Goal: Information Seeking & Learning: Learn about a topic

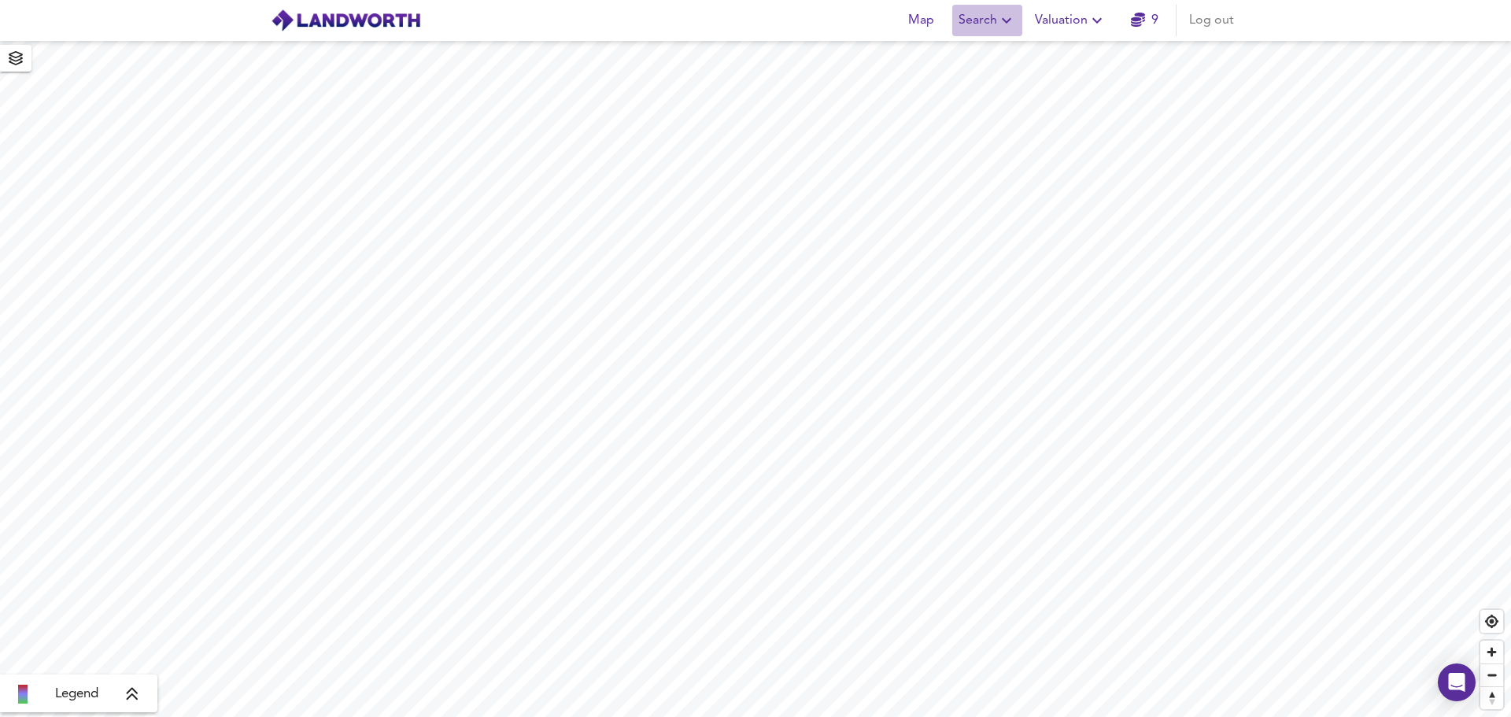
click at [990, 30] on span "Search" at bounding box center [987, 20] width 57 height 22
click at [956, 58] on li "New Search" at bounding box center [988, 56] width 156 height 28
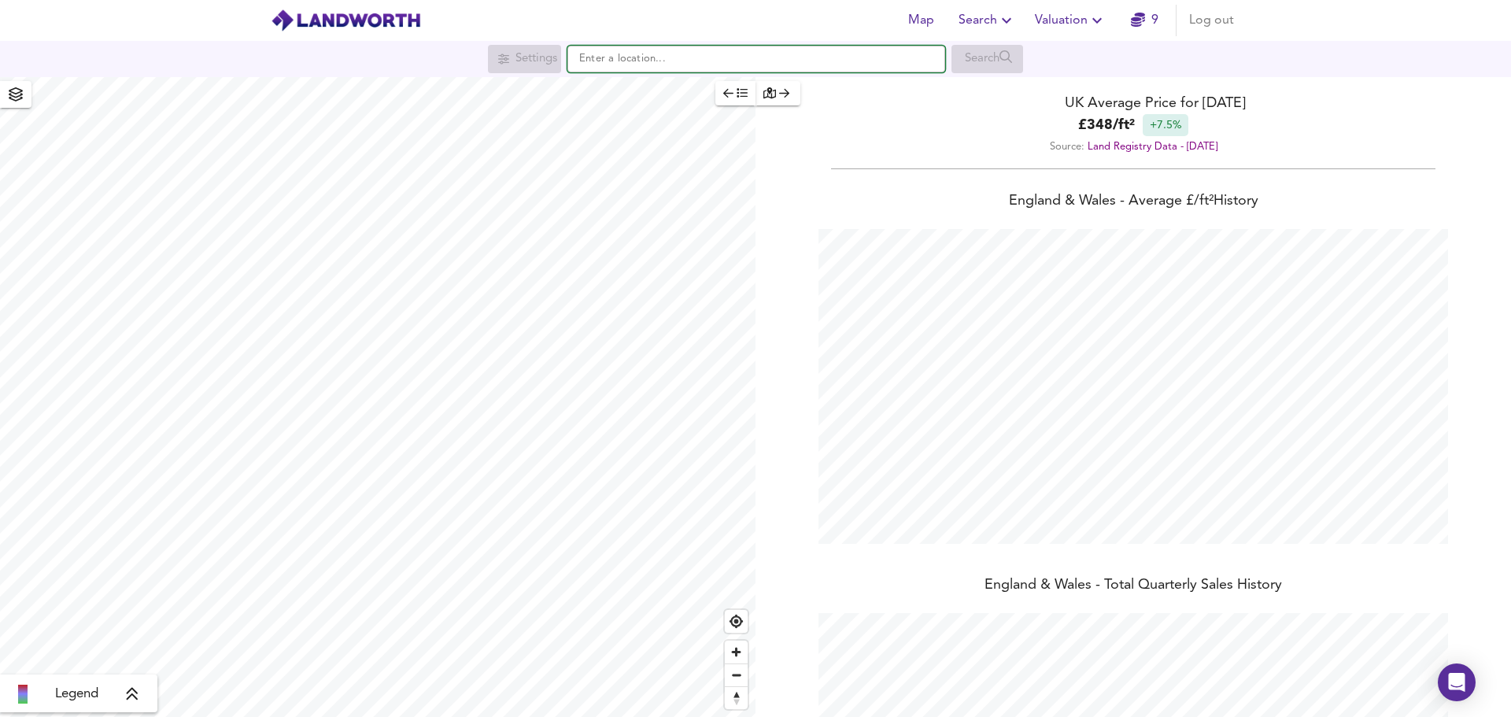
scroll to position [717, 1511]
paste input "sw3 3ap"
click at [613, 93] on strong "SW3 3AP" at bounding box center [624, 89] width 48 height 11
type input "London SW3 3AP"
checkbox input "false"
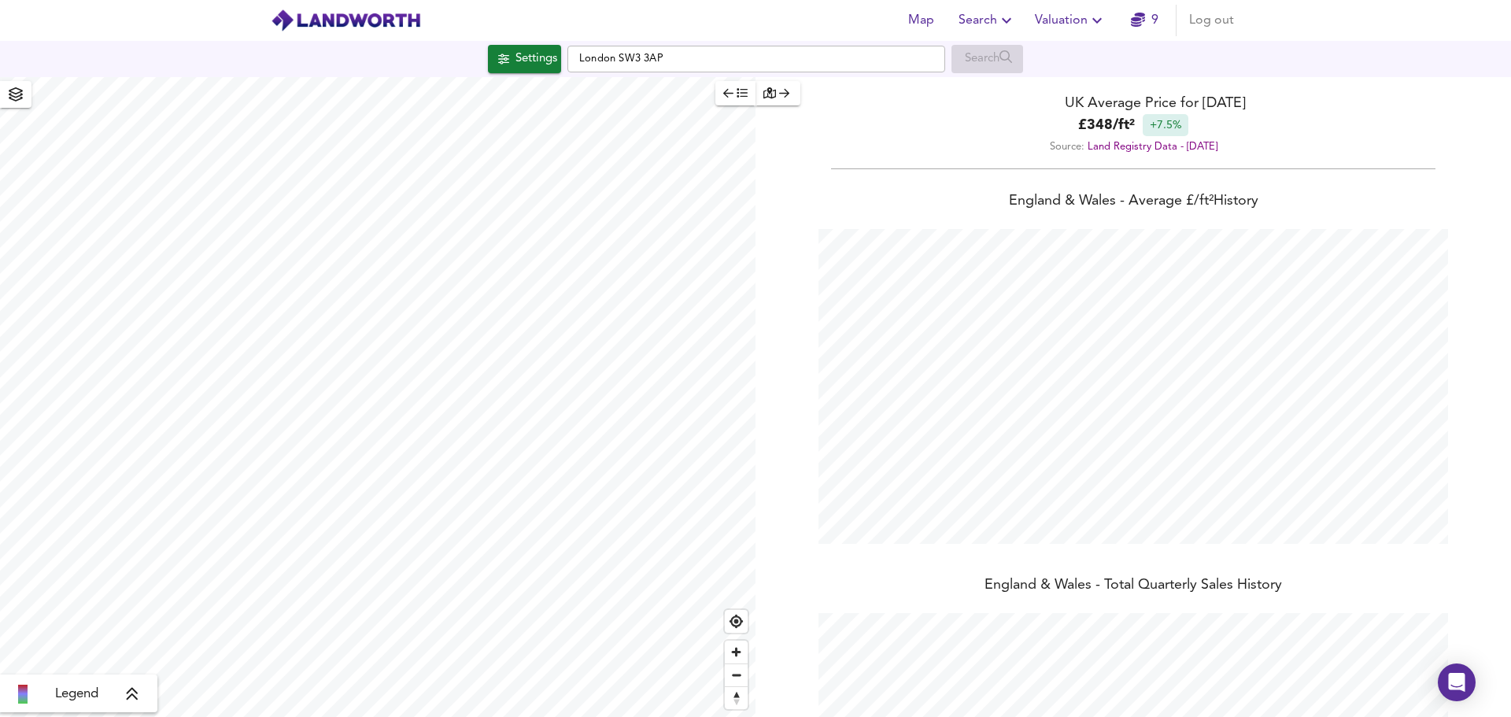
checkbox input "true"
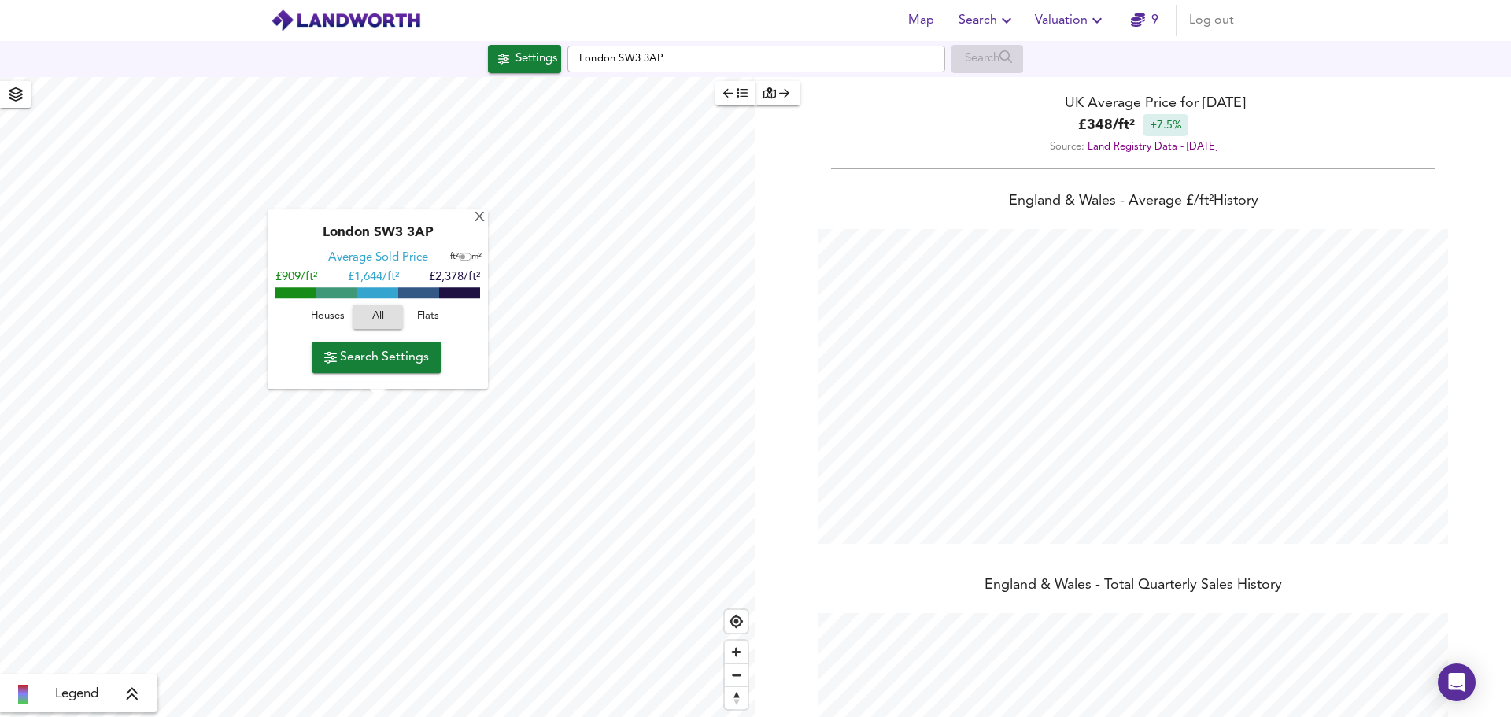
click at [416, 320] on span "Flats" at bounding box center [428, 318] width 42 height 18
click at [382, 357] on span "Search Settings" at bounding box center [376, 357] width 105 height 22
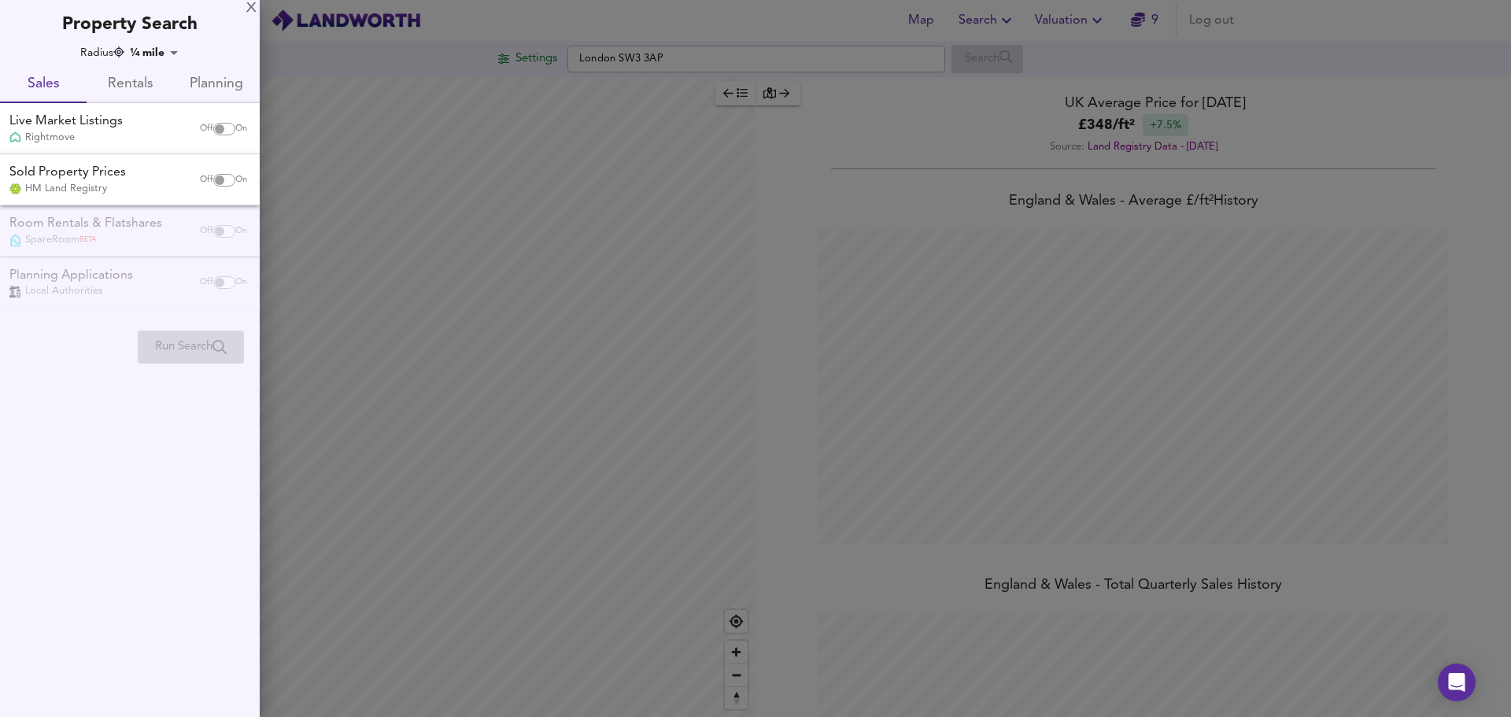
click at [115, 79] on span "Rentals" at bounding box center [130, 84] width 68 height 24
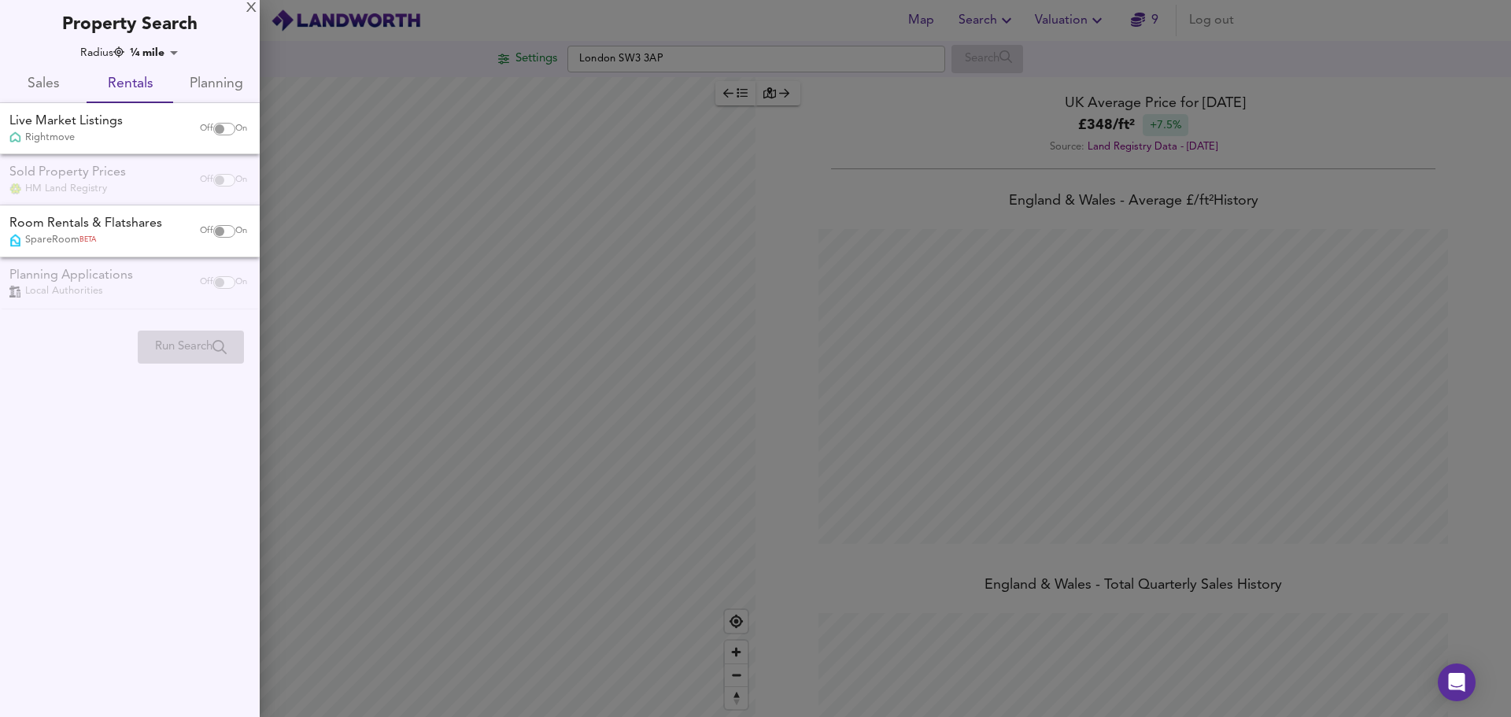
click at [216, 127] on input "checkbox" at bounding box center [220, 129] width 38 height 13
checkbox input "true"
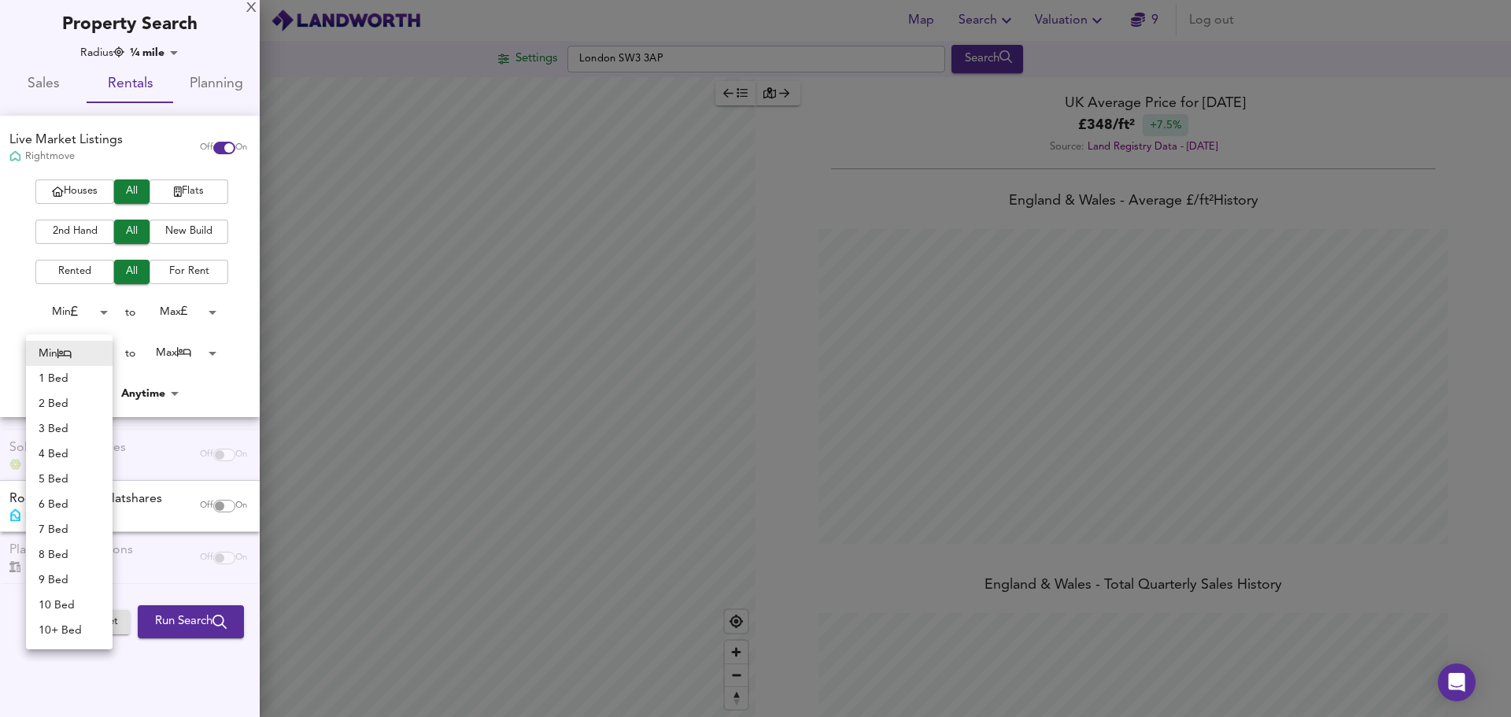
click at [104, 350] on body "Map Search Valuation 9 Log out Settings [GEOGRAPHIC_DATA] SW3 3AP Search Legend…" at bounding box center [755, 358] width 1511 height 717
click at [52, 421] on li "3 Bed" at bounding box center [69, 428] width 87 height 25
type input "3"
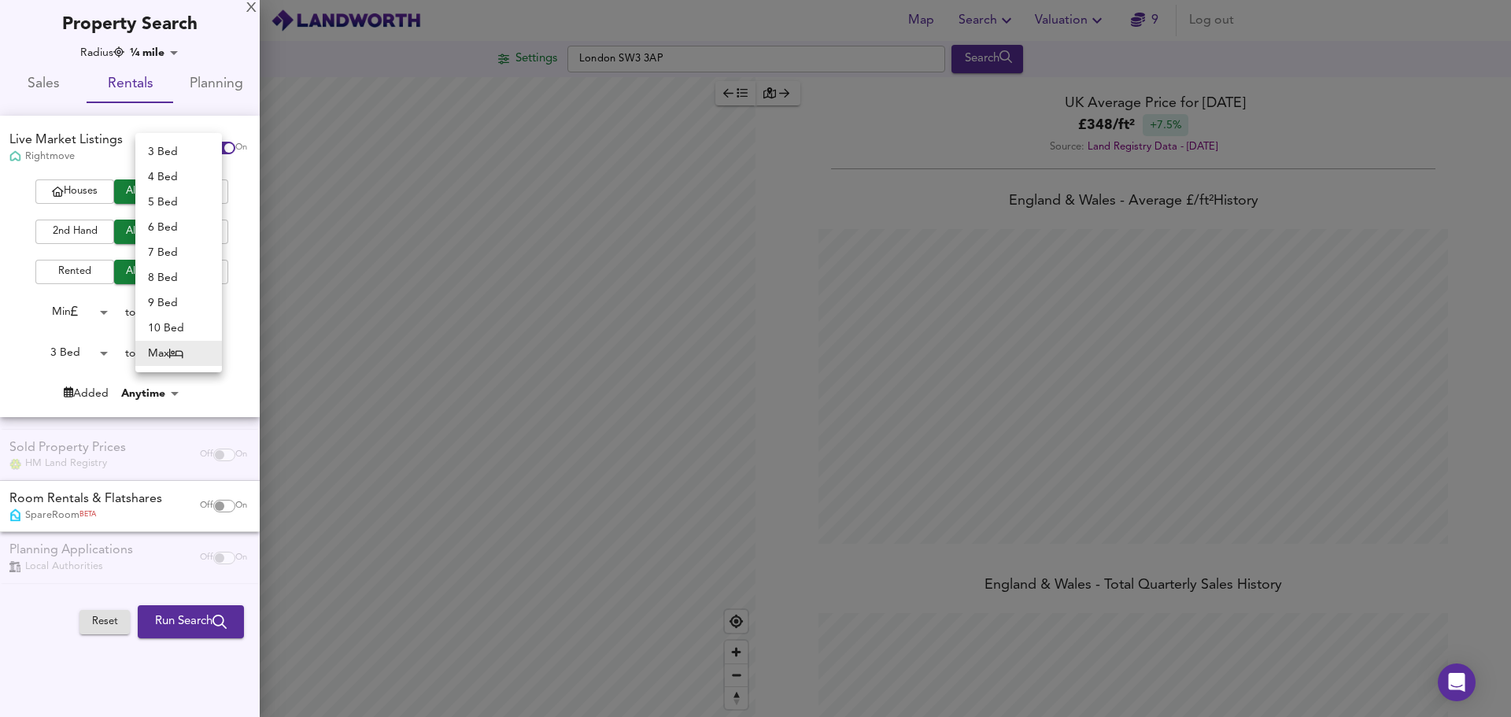
click at [189, 354] on body "Map Search Valuation 9 Log out Settings [GEOGRAPHIC_DATA] SW3 3AP Search Legend…" at bounding box center [755, 358] width 1511 height 717
click at [179, 145] on li "3 Bed" at bounding box center [178, 151] width 87 height 25
type input "3"
click at [193, 193] on span "Flats" at bounding box center [188, 192] width 63 height 18
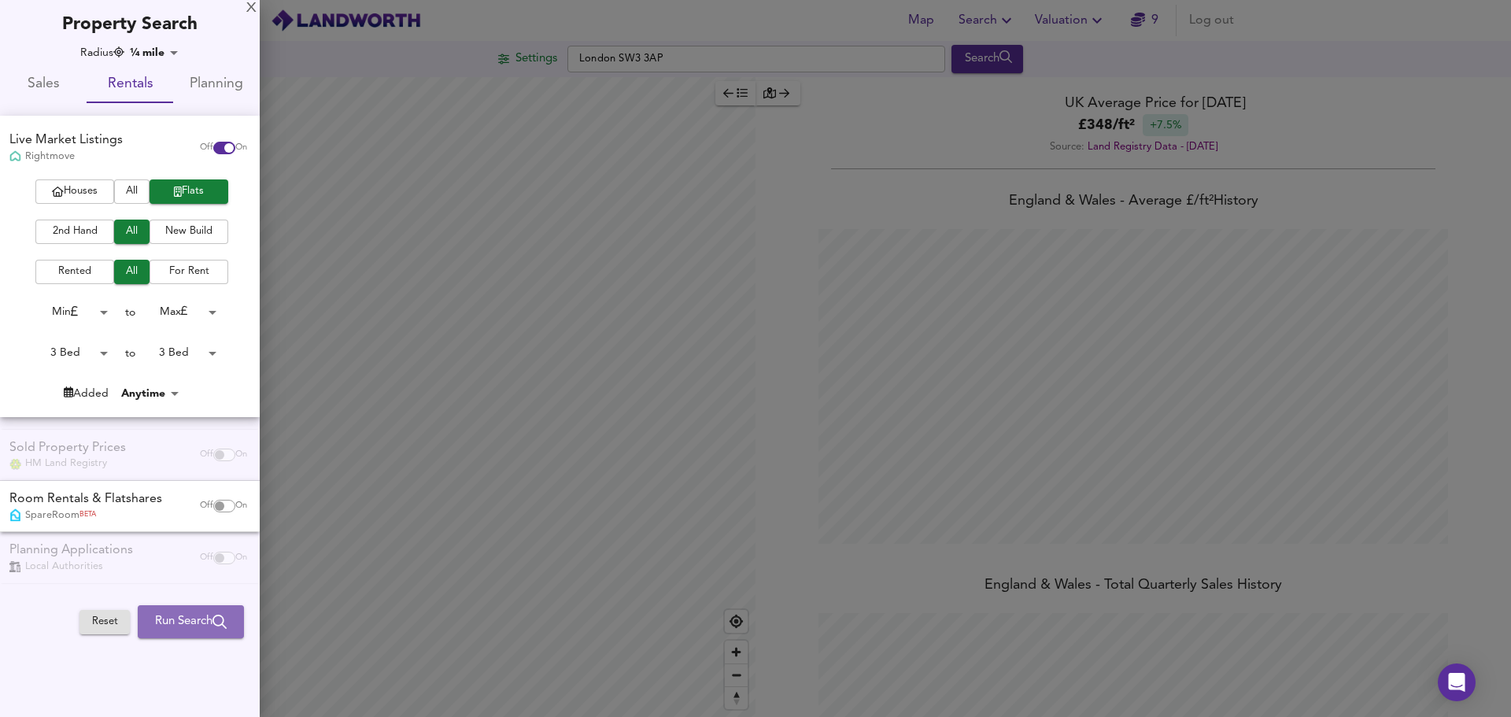
click at [178, 629] on span "Run Search" at bounding box center [191, 621] width 72 height 20
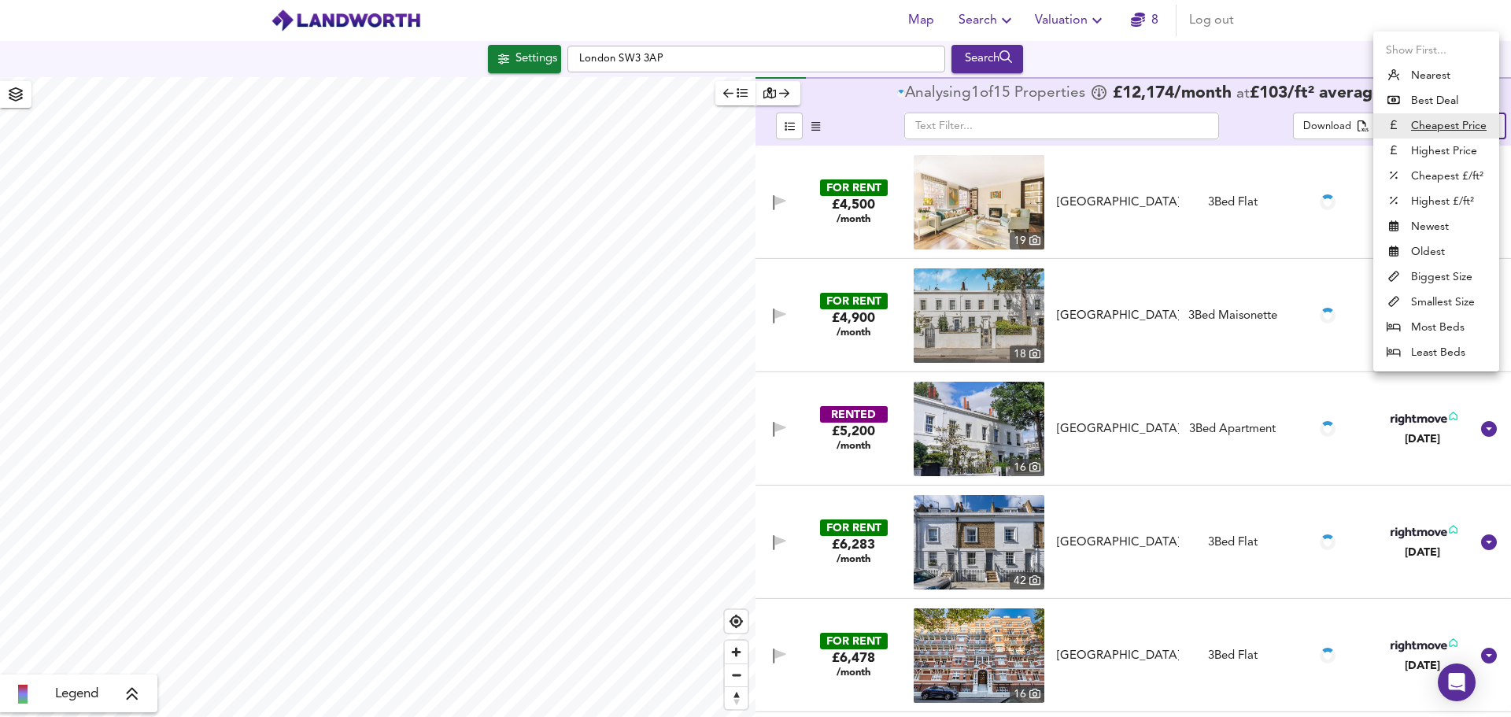
click at [1490, 120] on body "Map Search Valuation 8 Log out Settings [GEOGRAPHIC_DATA] SW3 3AP Search Legend…" at bounding box center [755, 358] width 1511 height 717
click at [1487, 124] on li "Cheapest Price" at bounding box center [1436, 125] width 126 height 25
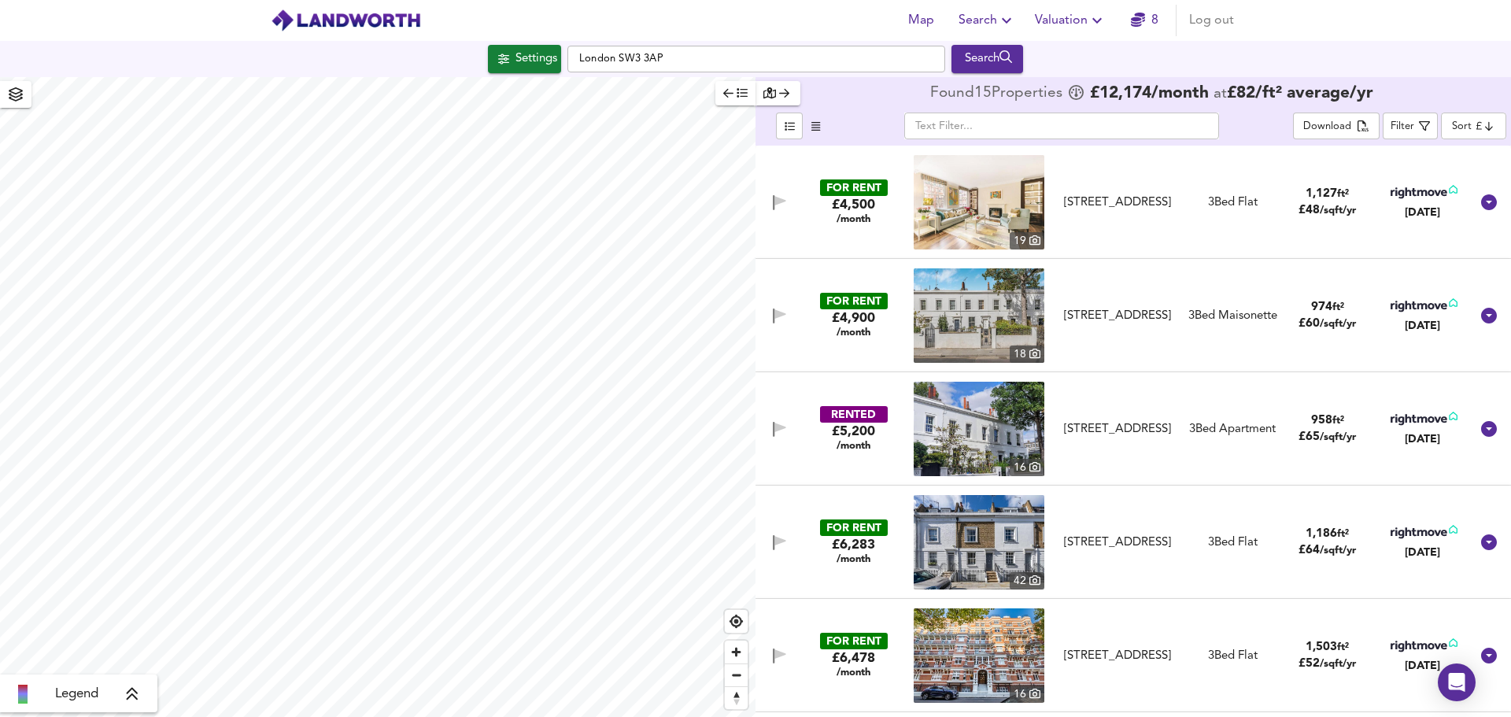
click at [1019, 179] on img at bounding box center [979, 202] width 131 height 94
click at [542, 60] on div "Settings" at bounding box center [536, 59] width 42 height 20
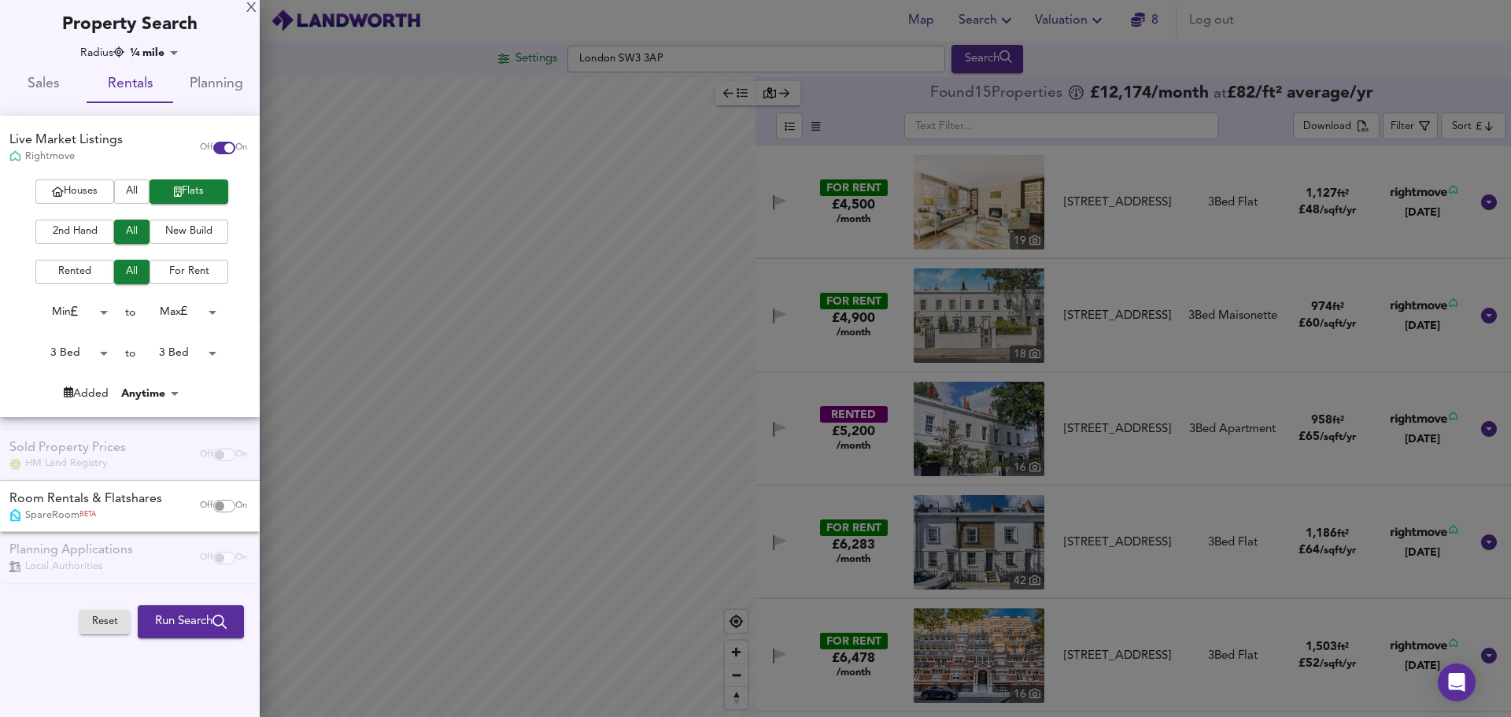
click at [146, 54] on body "Map Search Valuation 8 Log out Settings [GEOGRAPHIC_DATA] SW3 3AP Search Legend…" at bounding box center [755, 358] width 1511 height 717
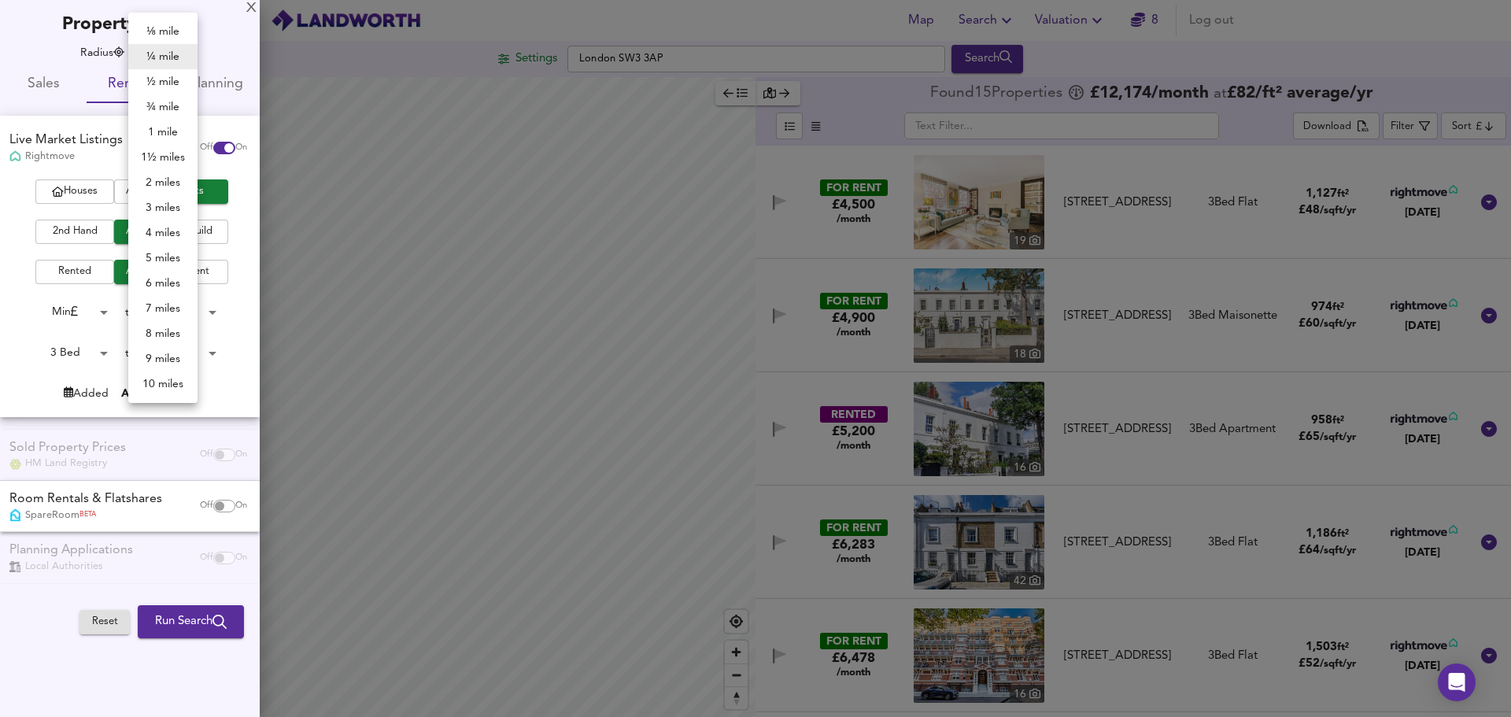
click at [157, 80] on li "½ mile" at bounding box center [162, 81] width 69 height 25
type input "805"
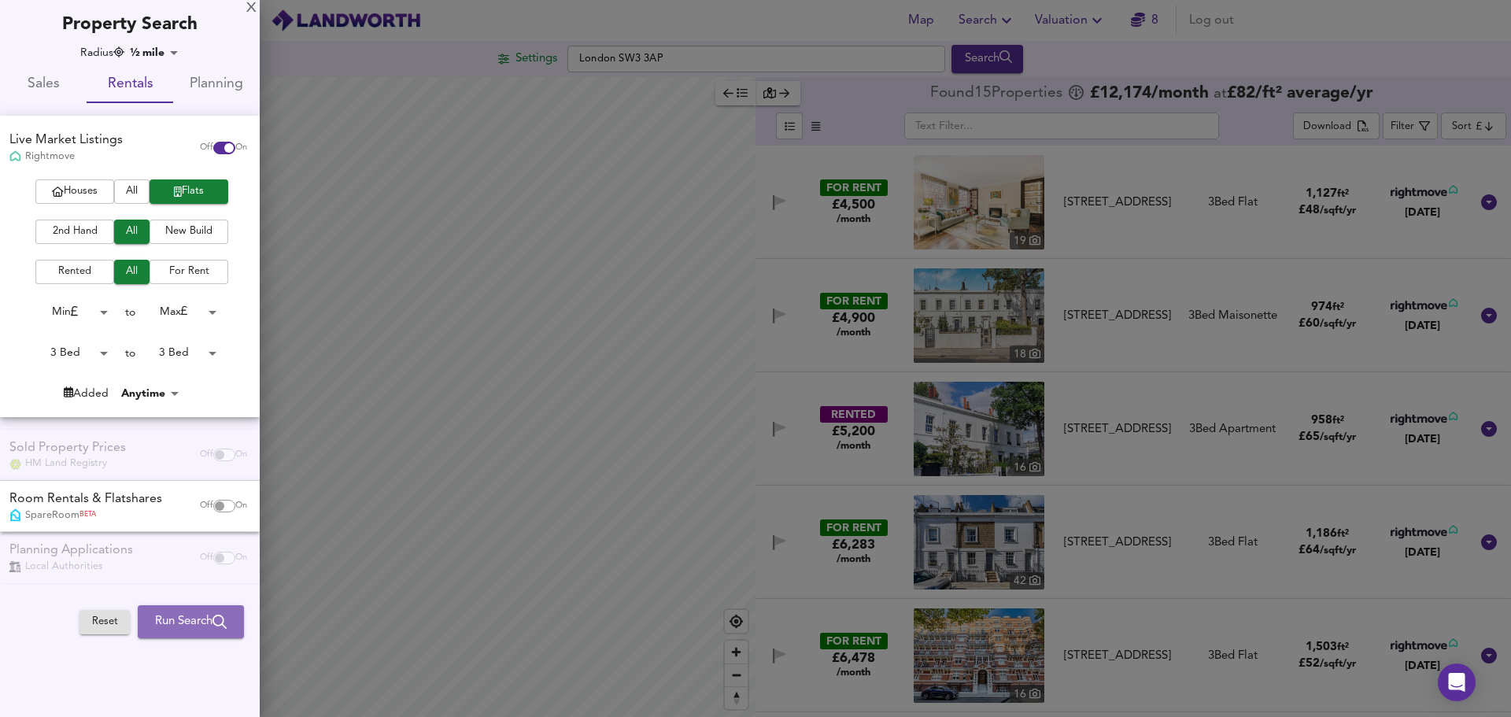
click at [184, 626] on span "Run Search" at bounding box center [191, 621] width 72 height 20
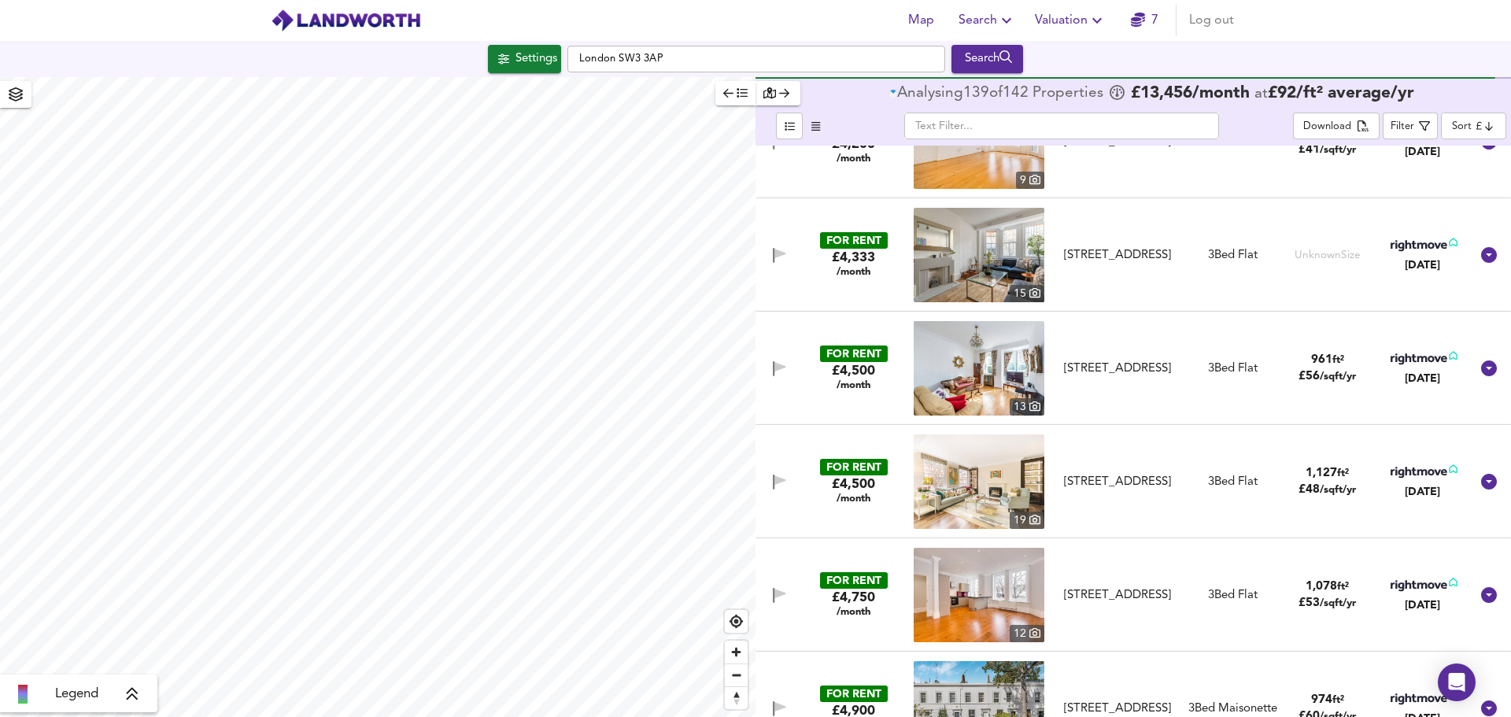
scroll to position [315, 0]
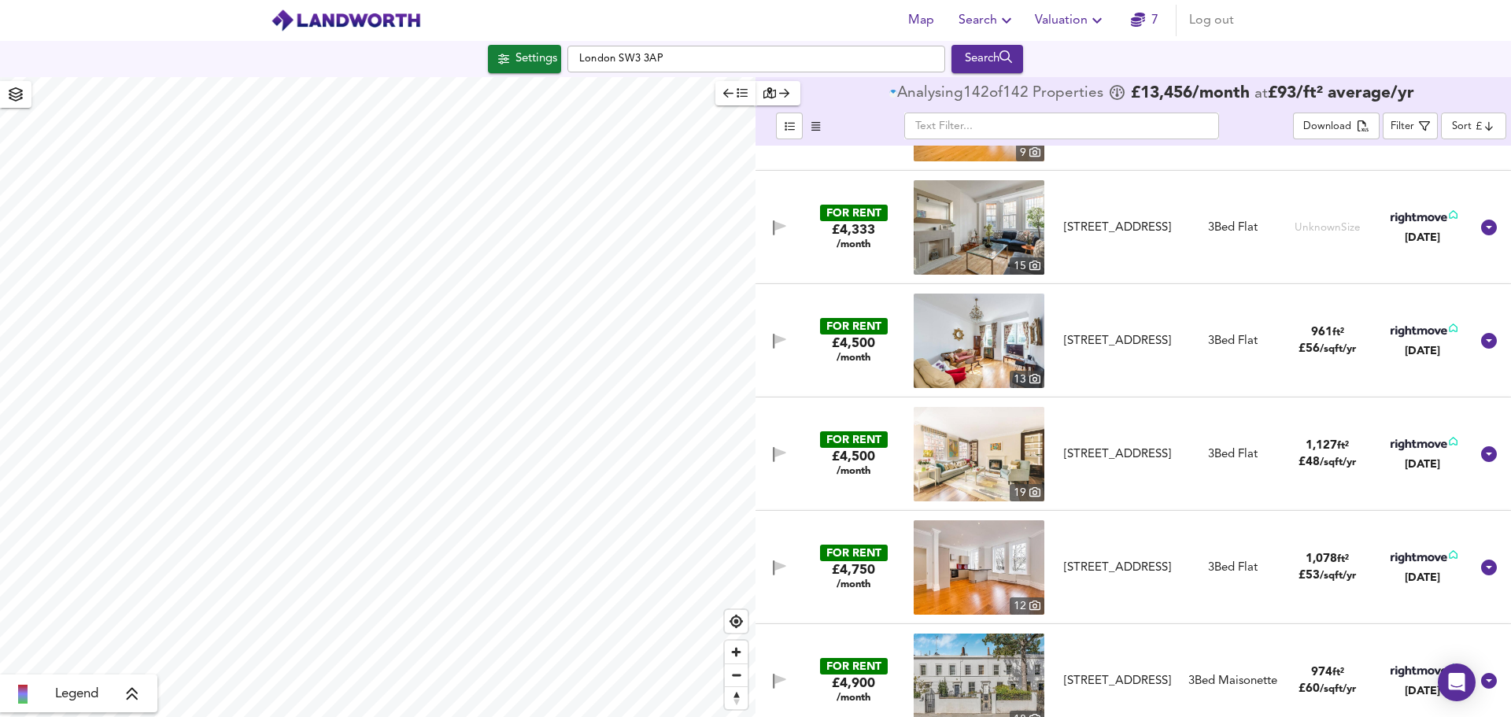
click at [1011, 327] on img at bounding box center [979, 341] width 131 height 94
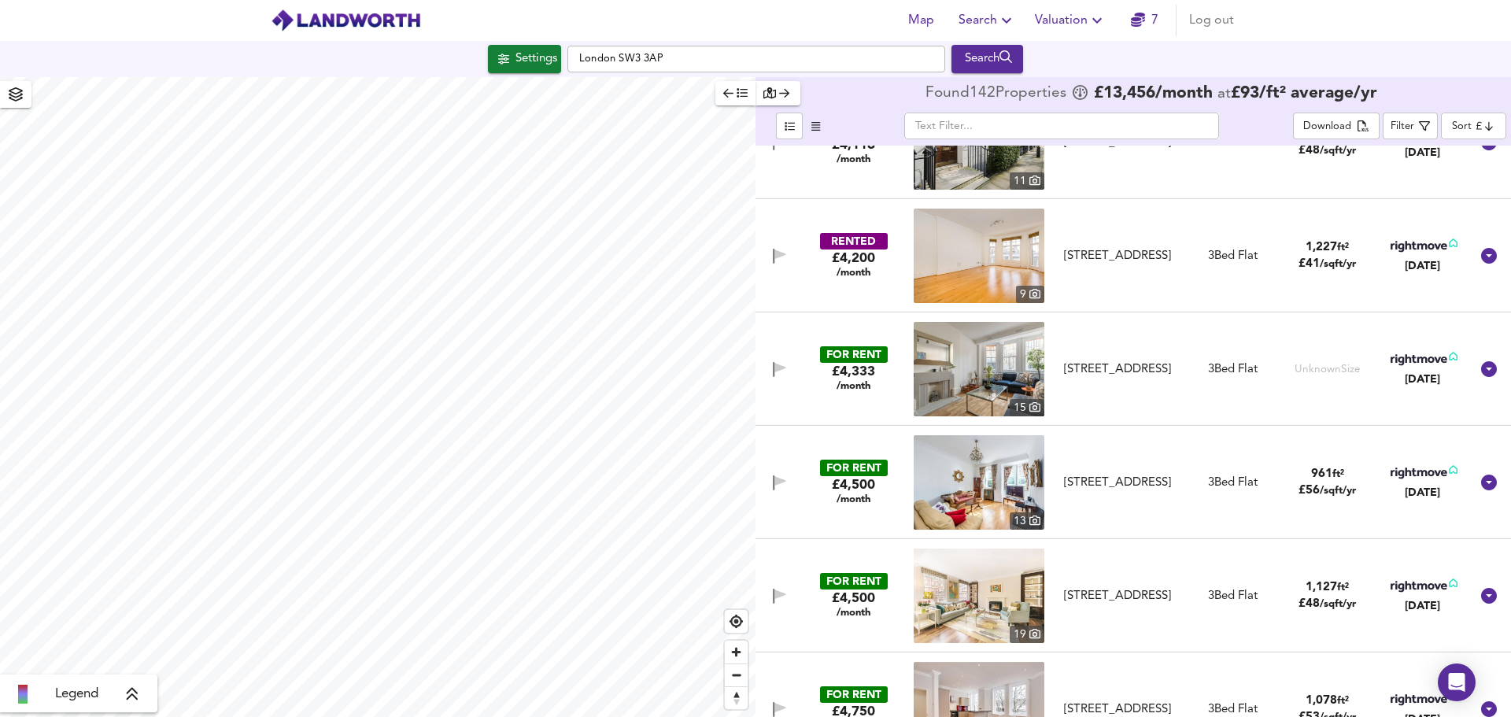
scroll to position [0, 0]
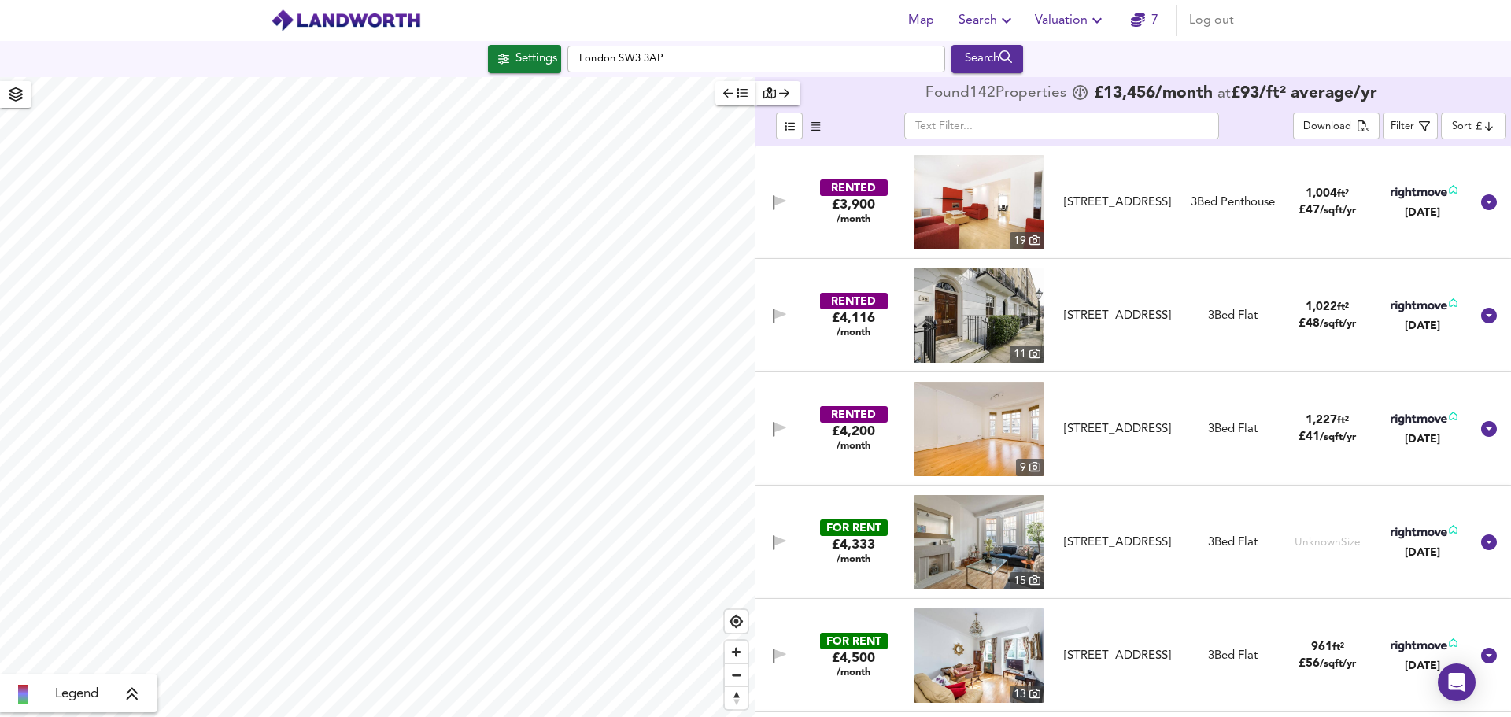
click at [930, 205] on img at bounding box center [979, 202] width 131 height 94
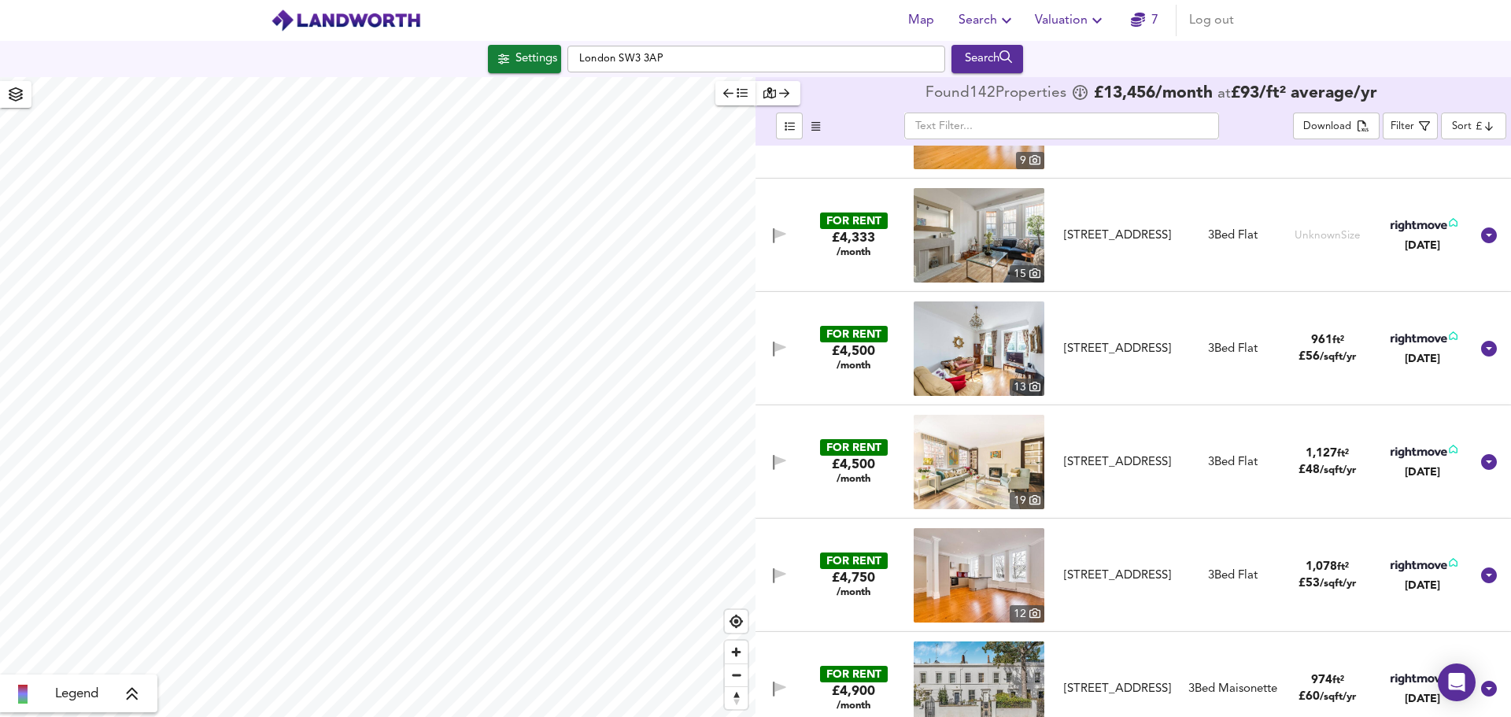
scroll to position [315, 0]
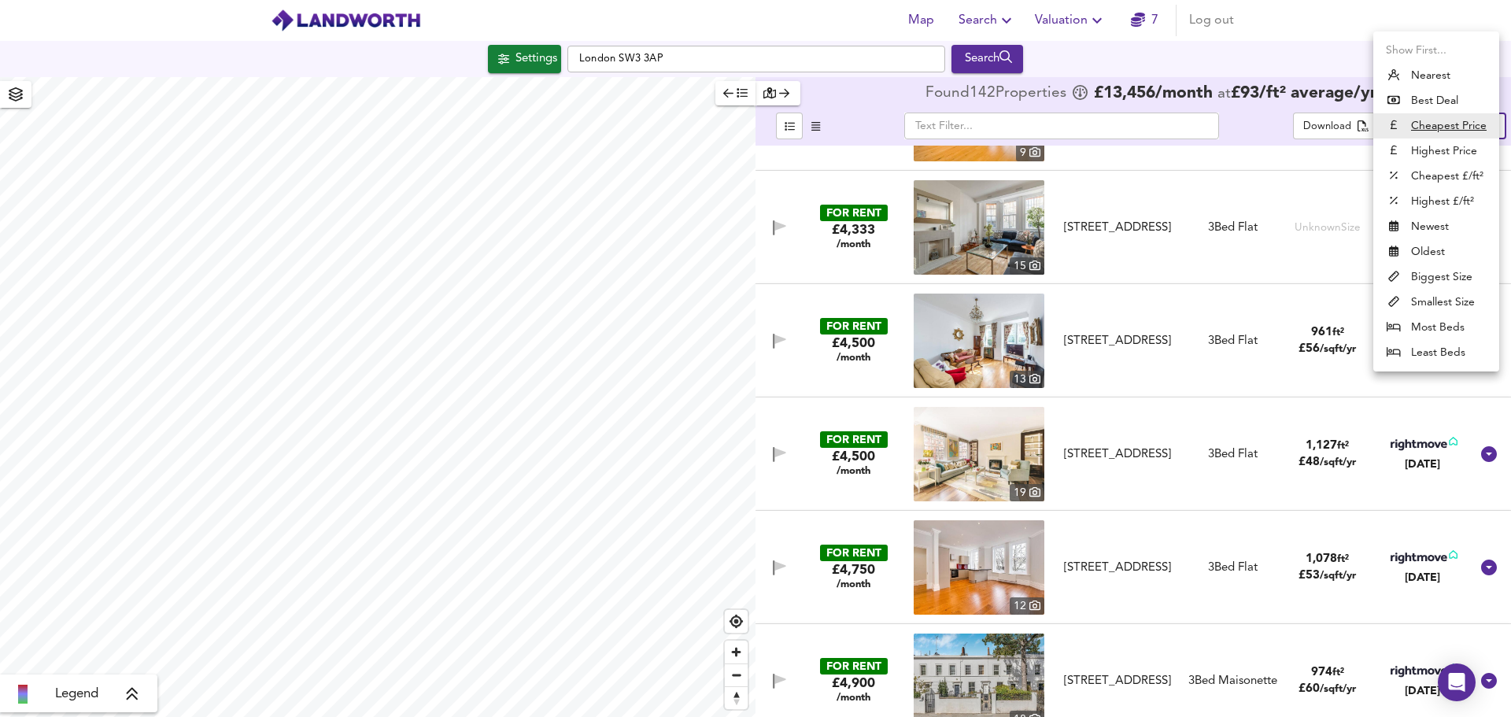
click at [1468, 131] on body "Map Search Valuation 7 Log out Settings [GEOGRAPHIC_DATA] SW3 3AP Search Legend…" at bounding box center [755, 358] width 1511 height 717
click at [1432, 101] on li "Best Deal" at bounding box center [1436, 100] width 126 height 25
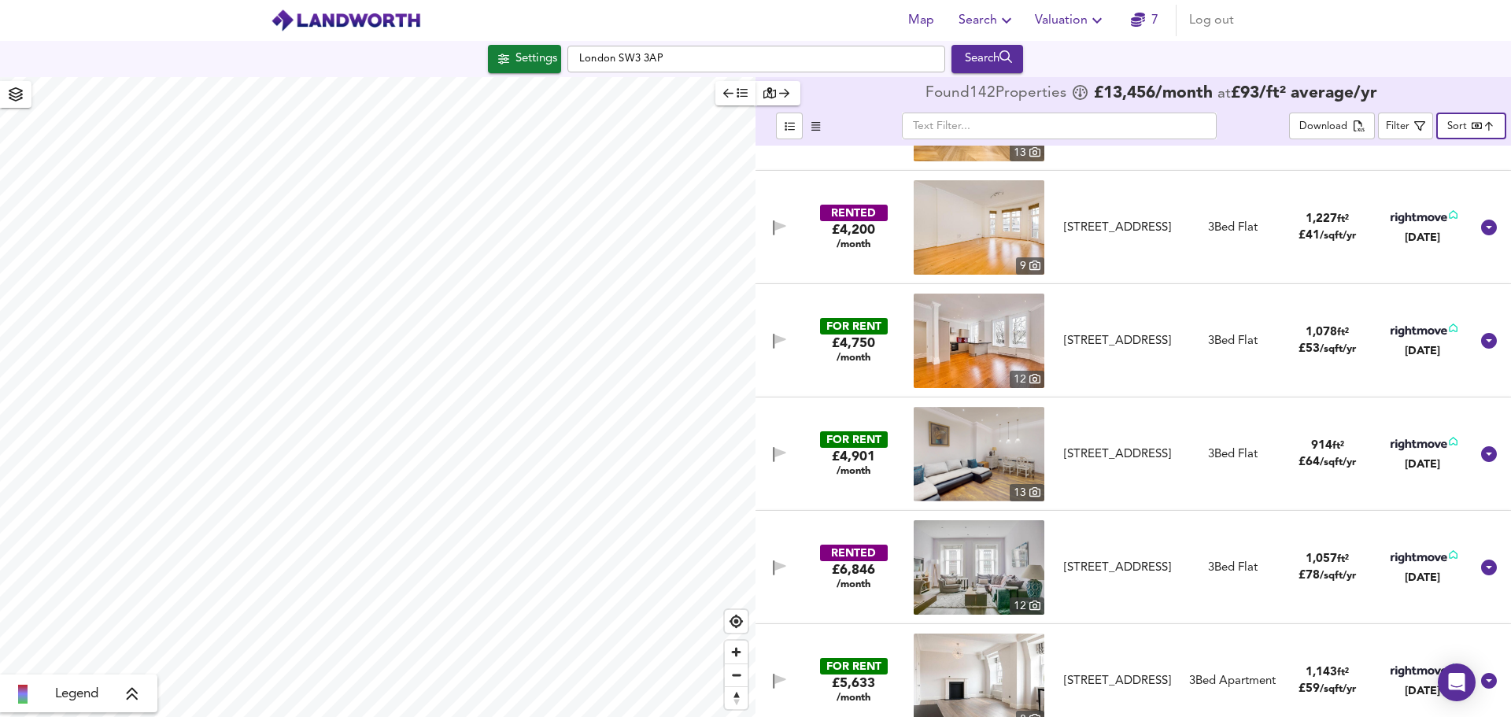
click at [1451, 124] on body "Map Search Valuation 7 Log out Settings [GEOGRAPHIC_DATA] SW3 3AP Search Legend…" at bounding box center [755, 358] width 1511 height 717
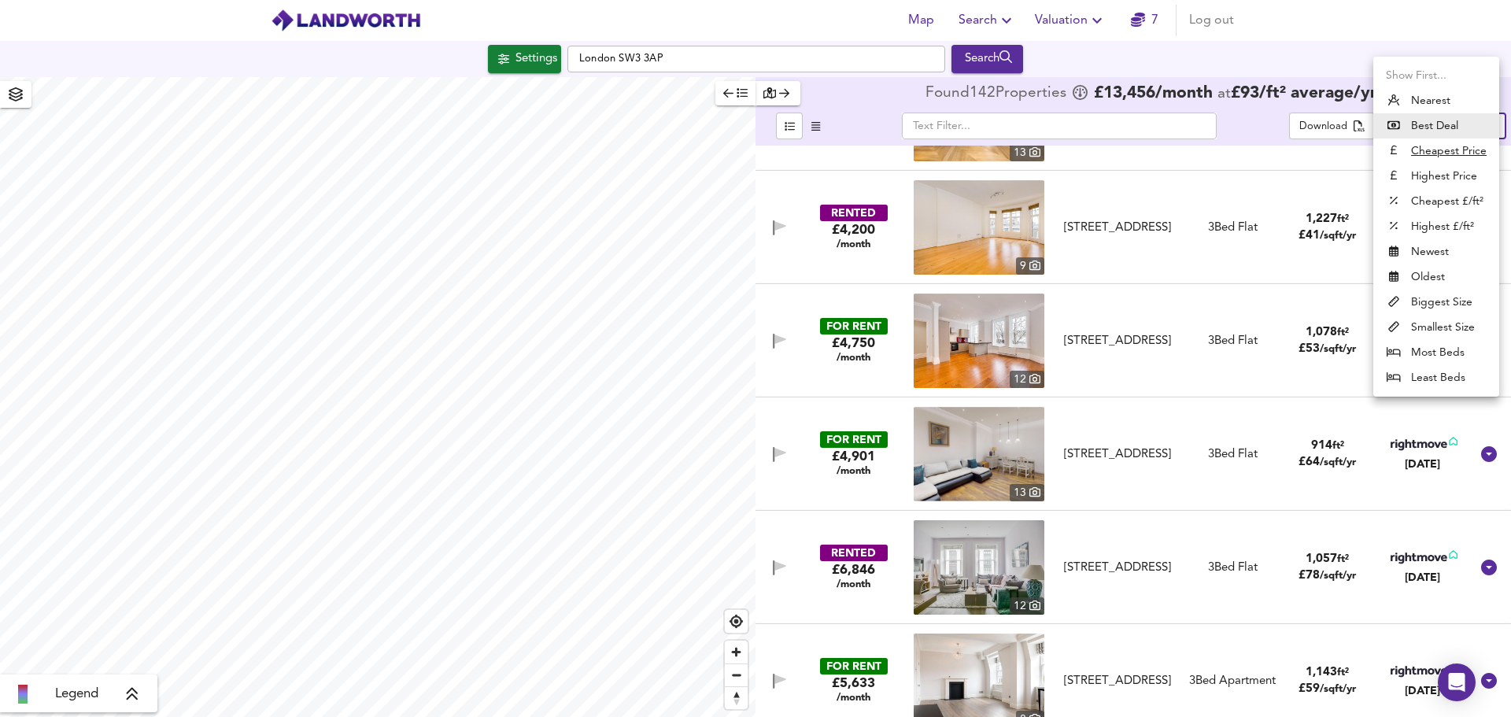
click at [1456, 148] on u "Cheapest Price" at bounding box center [1449, 151] width 76 height 16
type input "cheapest"
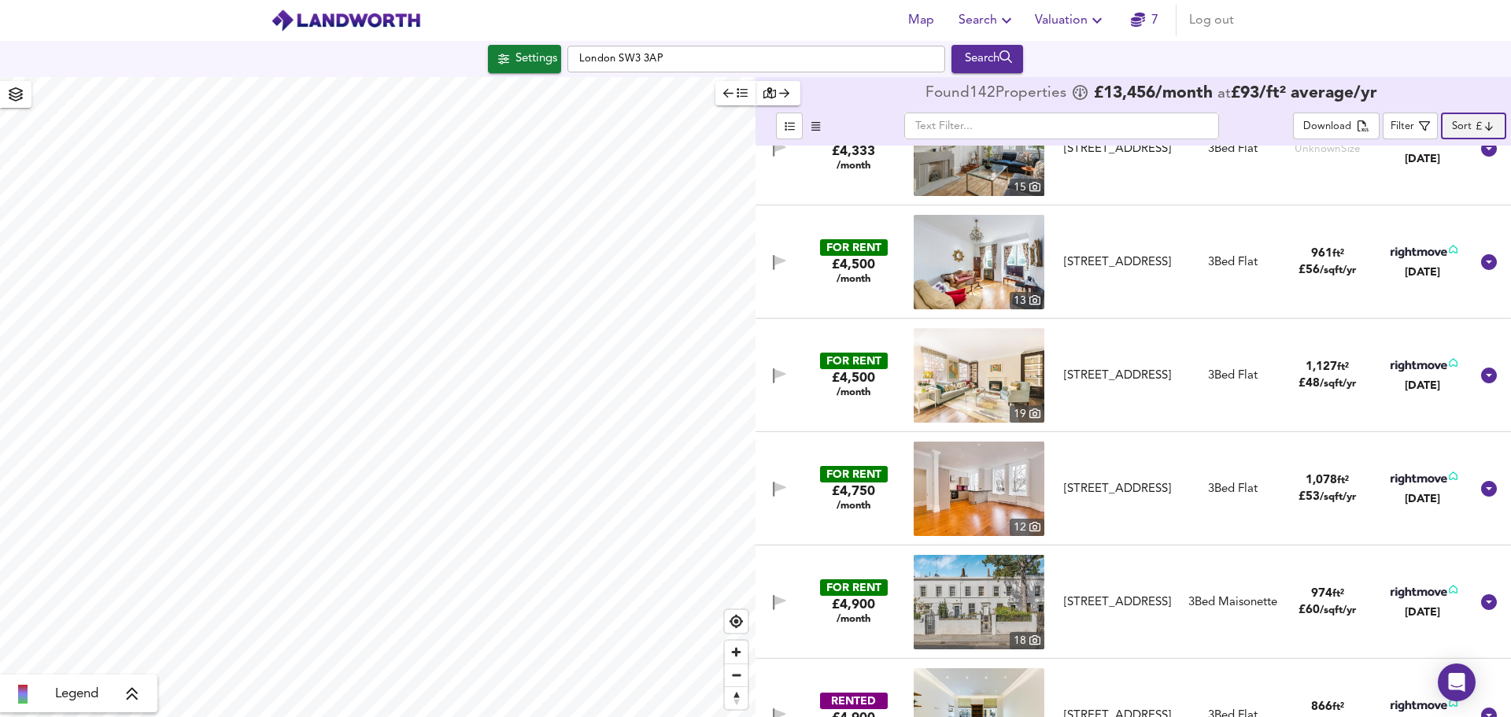
scroll to position [0, 0]
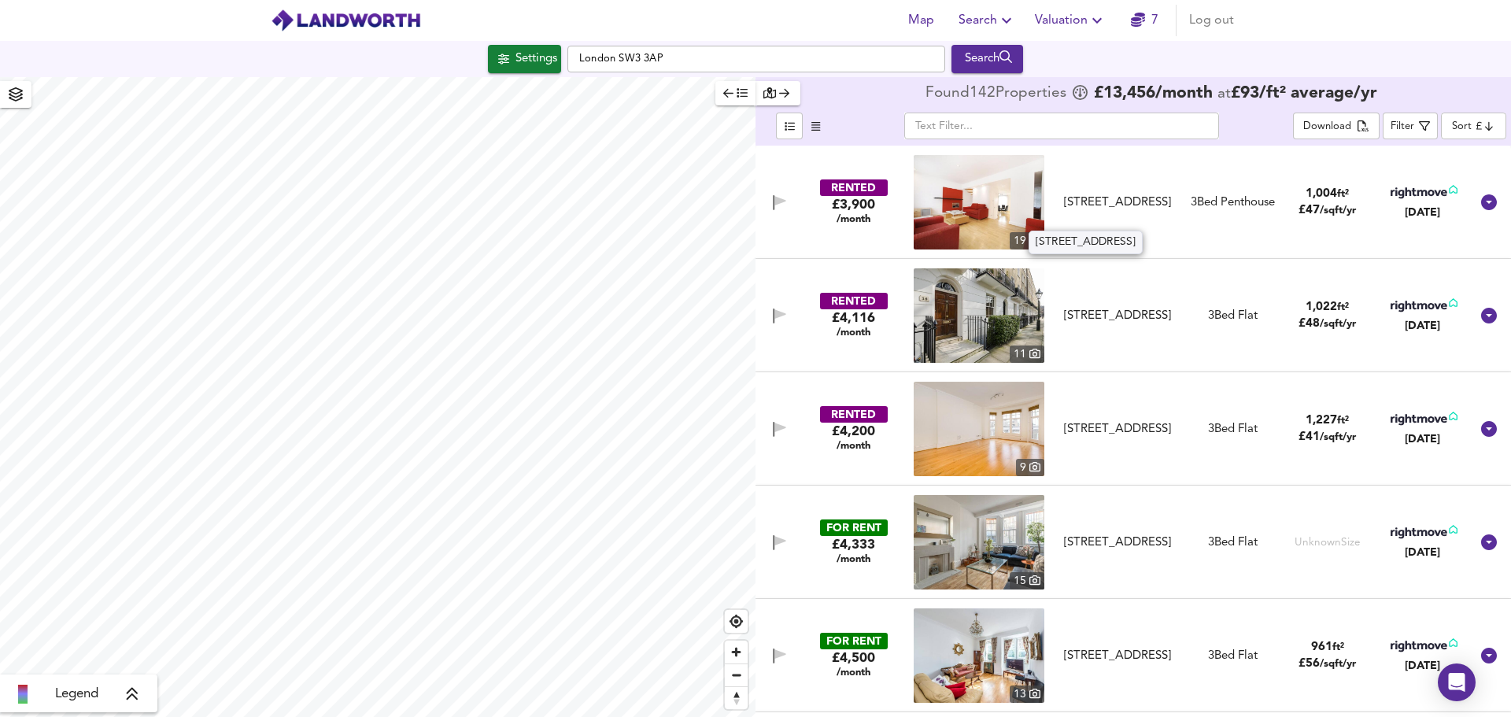
click at [1087, 211] on div "[STREET_ADDRESS]" at bounding box center [1118, 202] width 122 height 17
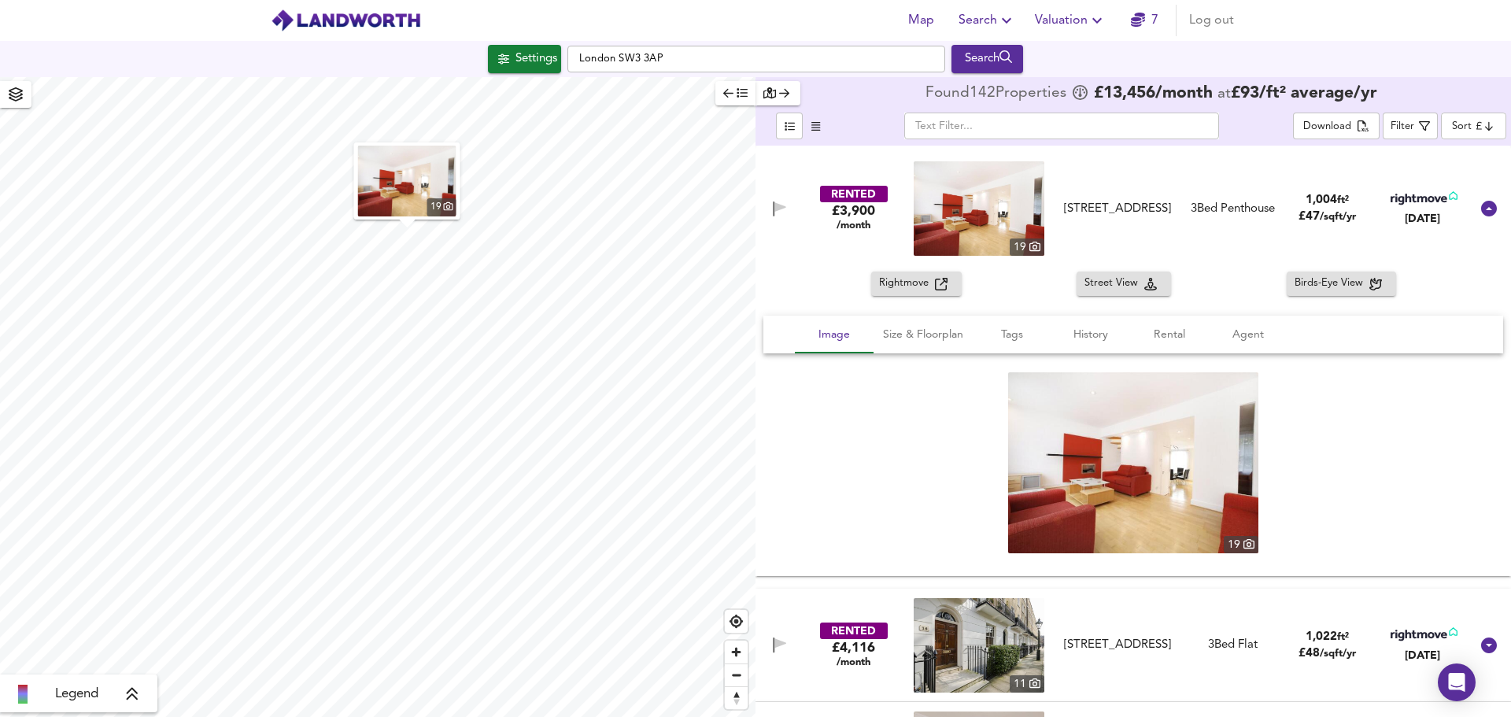
click at [935, 278] on icon "button" at bounding box center [941, 284] width 13 height 13
